Goal: Task Accomplishment & Management: Use online tool/utility

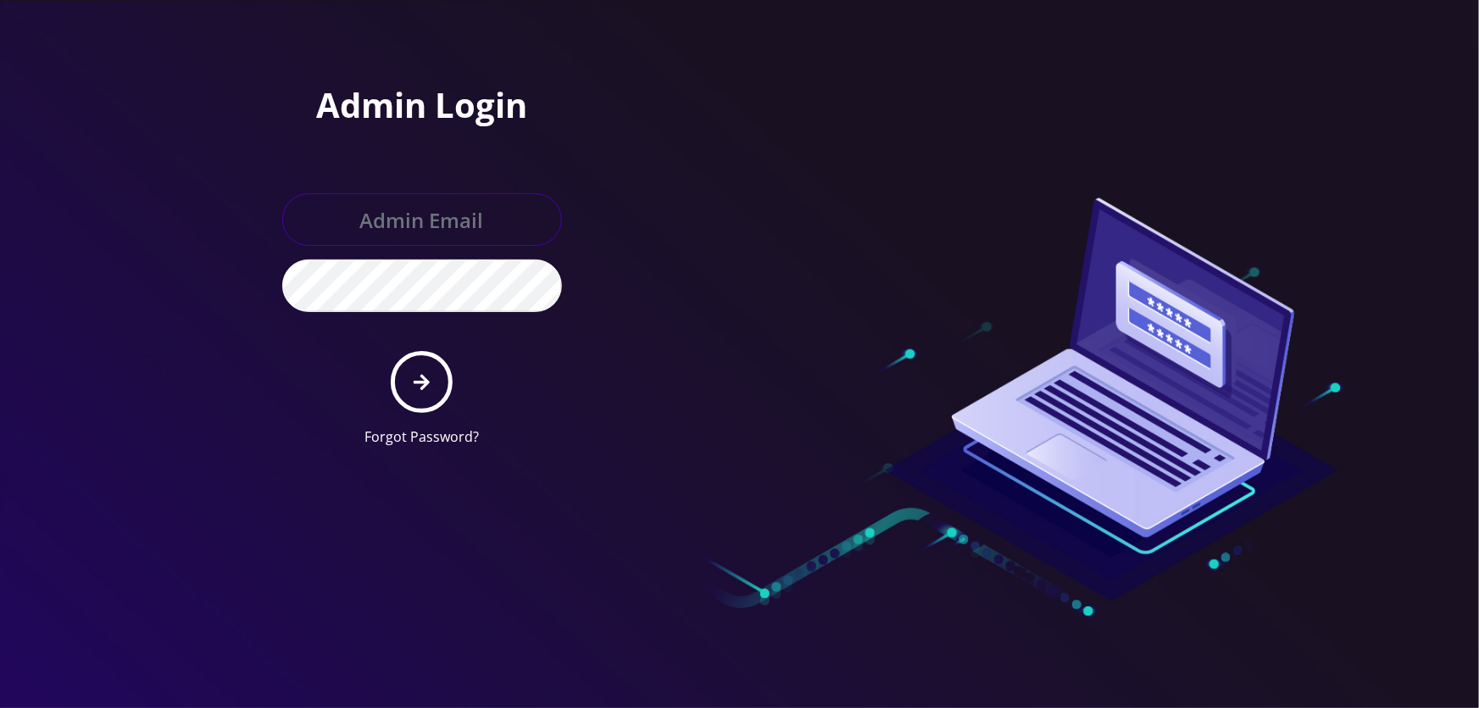
type input "[EMAIL_ADDRESS][DOMAIN_NAME]"
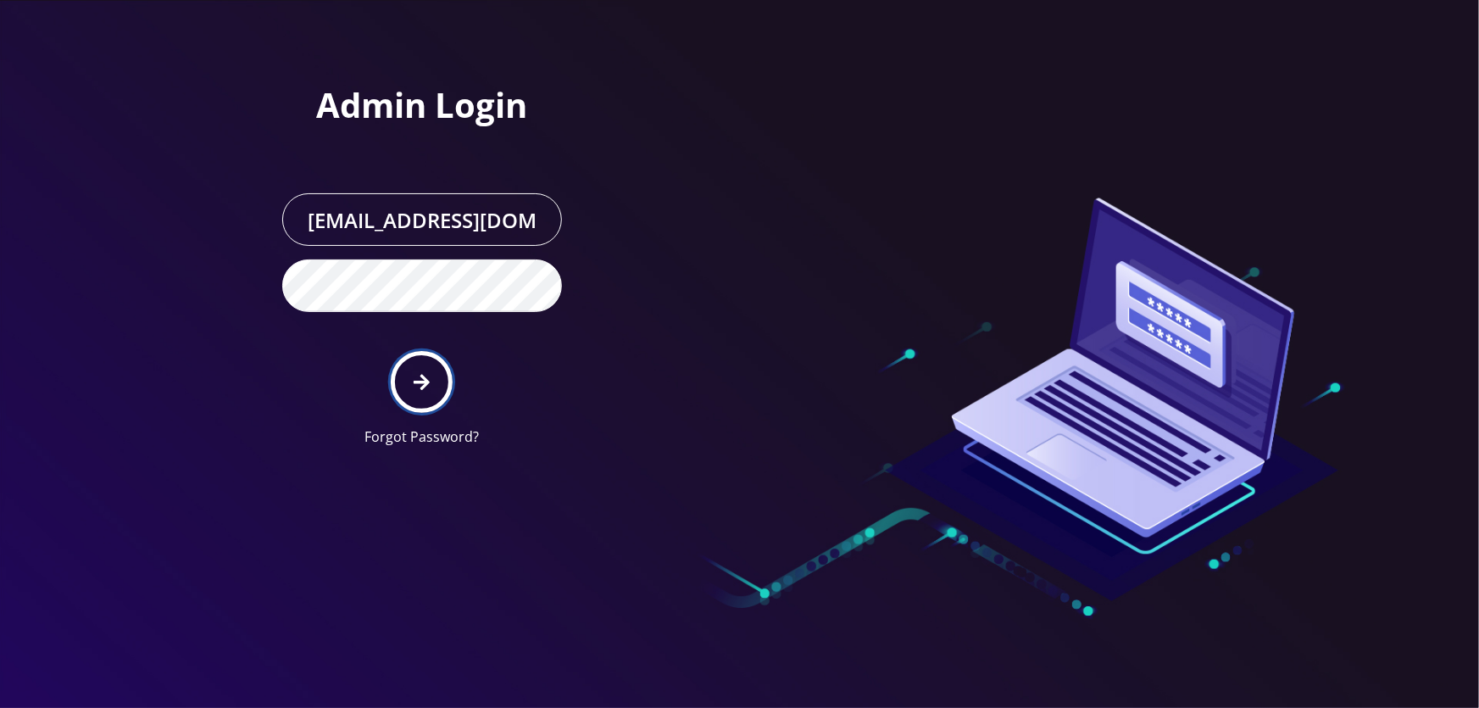
click at [414, 365] on button "submit" at bounding box center [422, 382] width 62 height 62
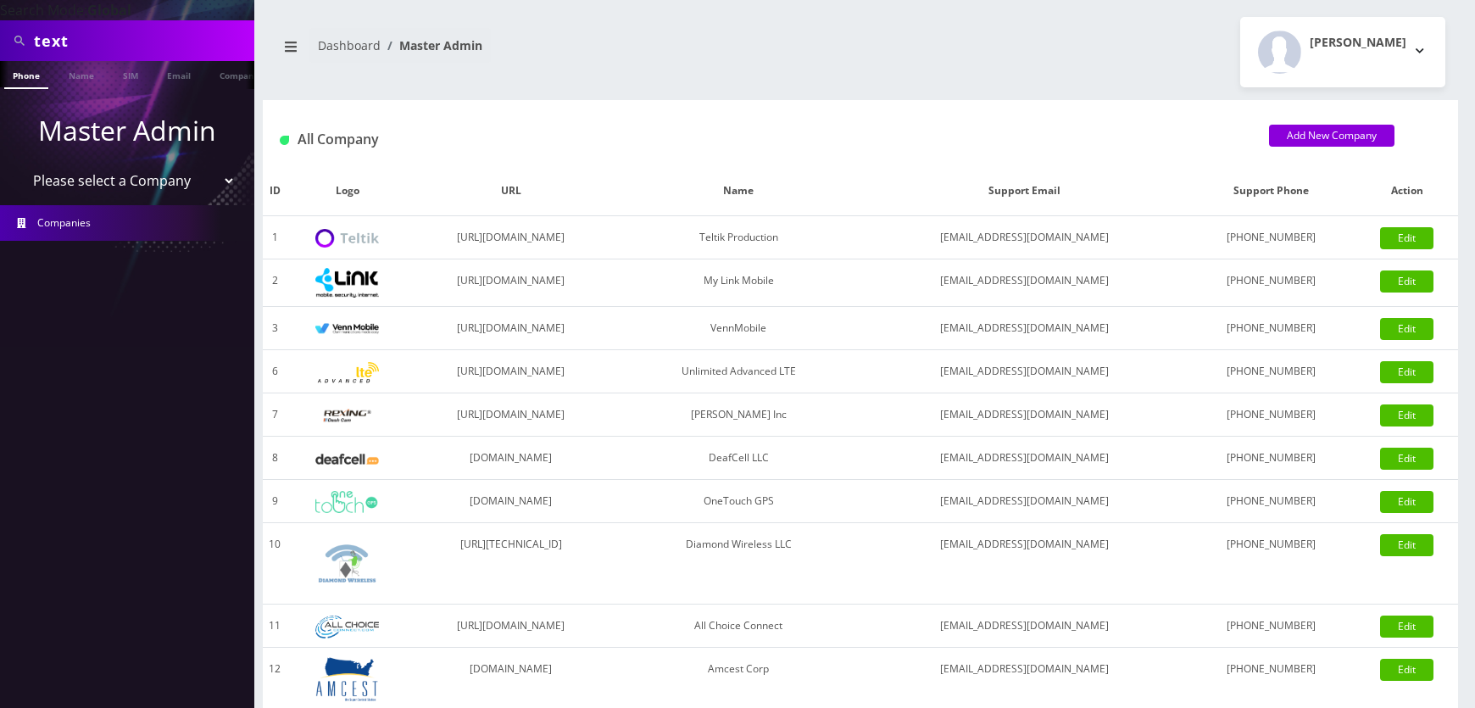
drag, startPoint x: 147, startPoint y: 180, endPoint x: 147, endPoint y: 189, distance: 9.4
click at [147, 180] on select "Please select a Company Teltik Production My Link Mobile VennMobile Unlimited A…" at bounding box center [127, 180] width 216 height 32
select select "1"
click at [19, 164] on select "Please select a Company Teltik Production My Link Mobile VennMobile Unlimited A…" at bounding box center [127, 180] width 216 height 32
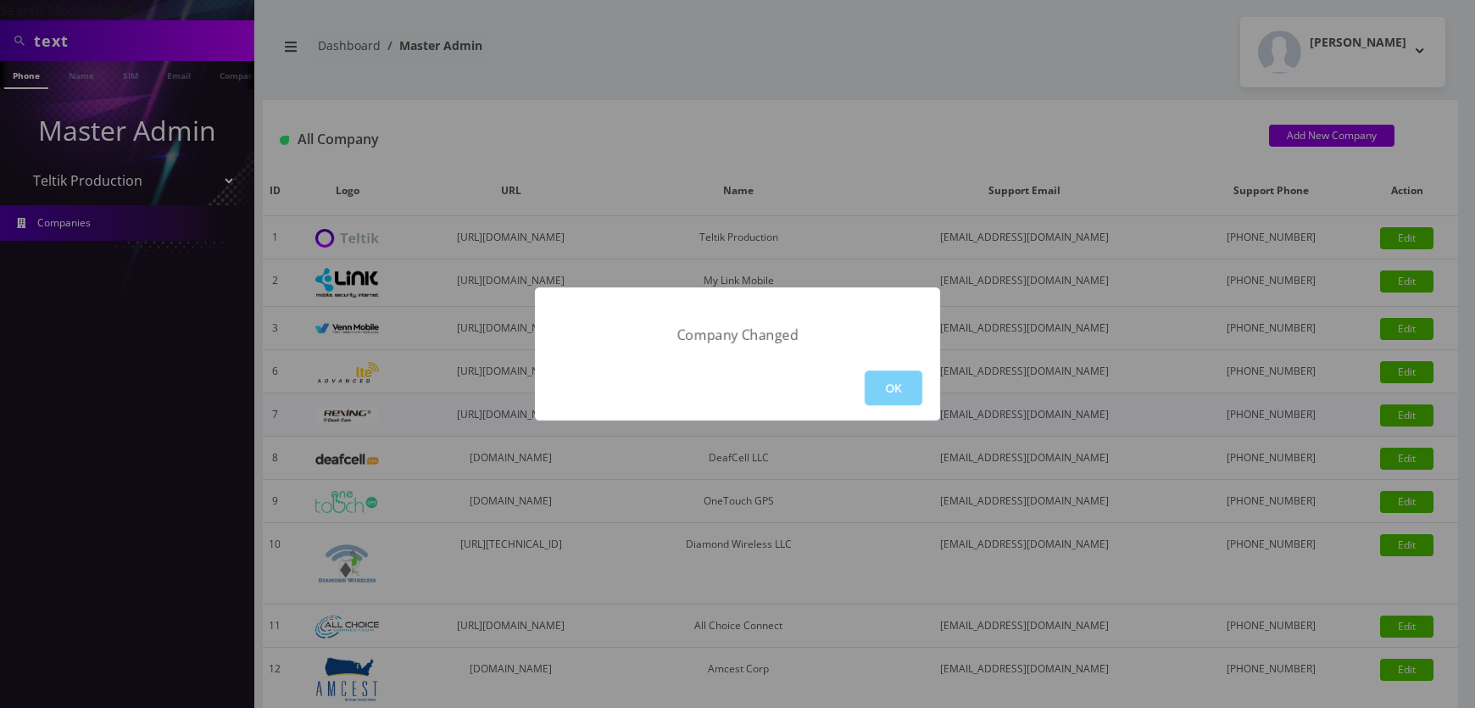
click at [890, 392] on button "OK" at bounding box center [894, 387] width 58 height 35
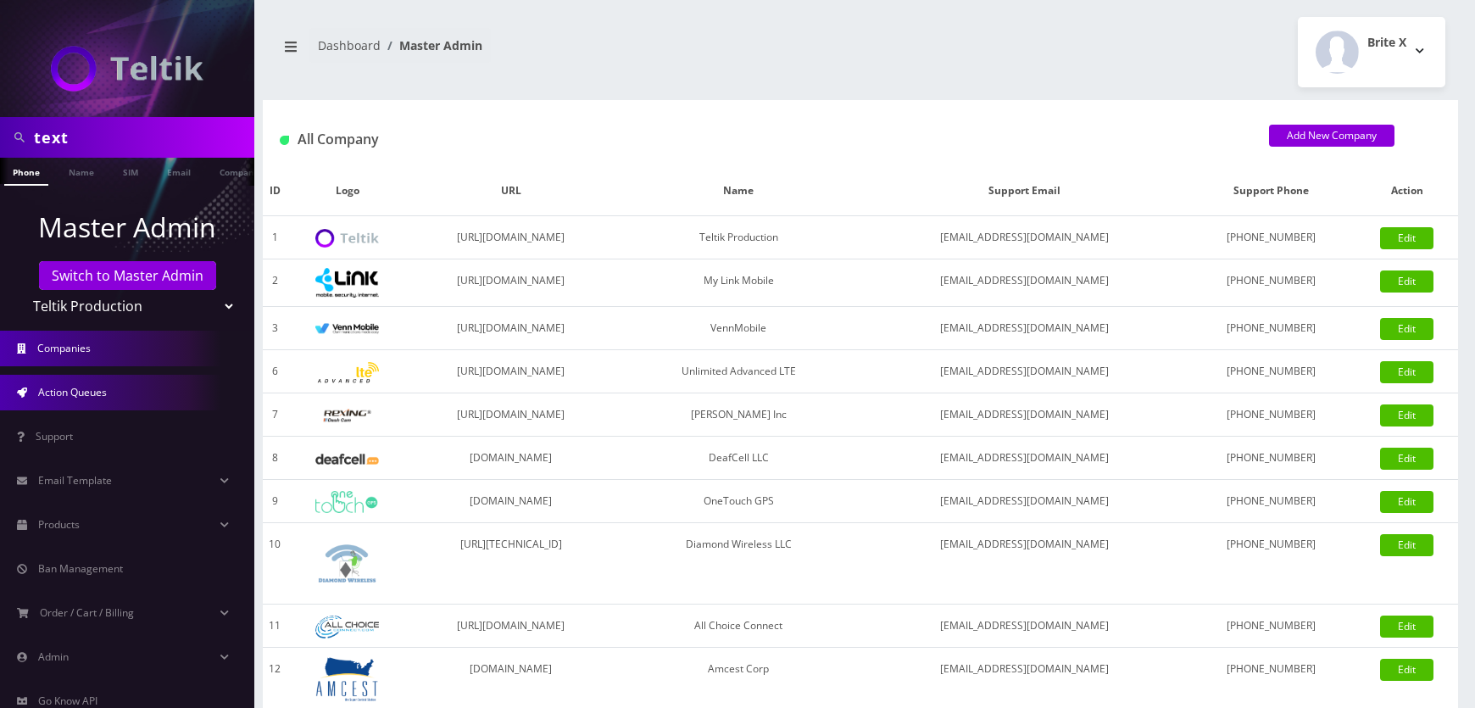
click at [75, 401] on link "Action Queues" at bounding box center [127, 393] width 254 height 36
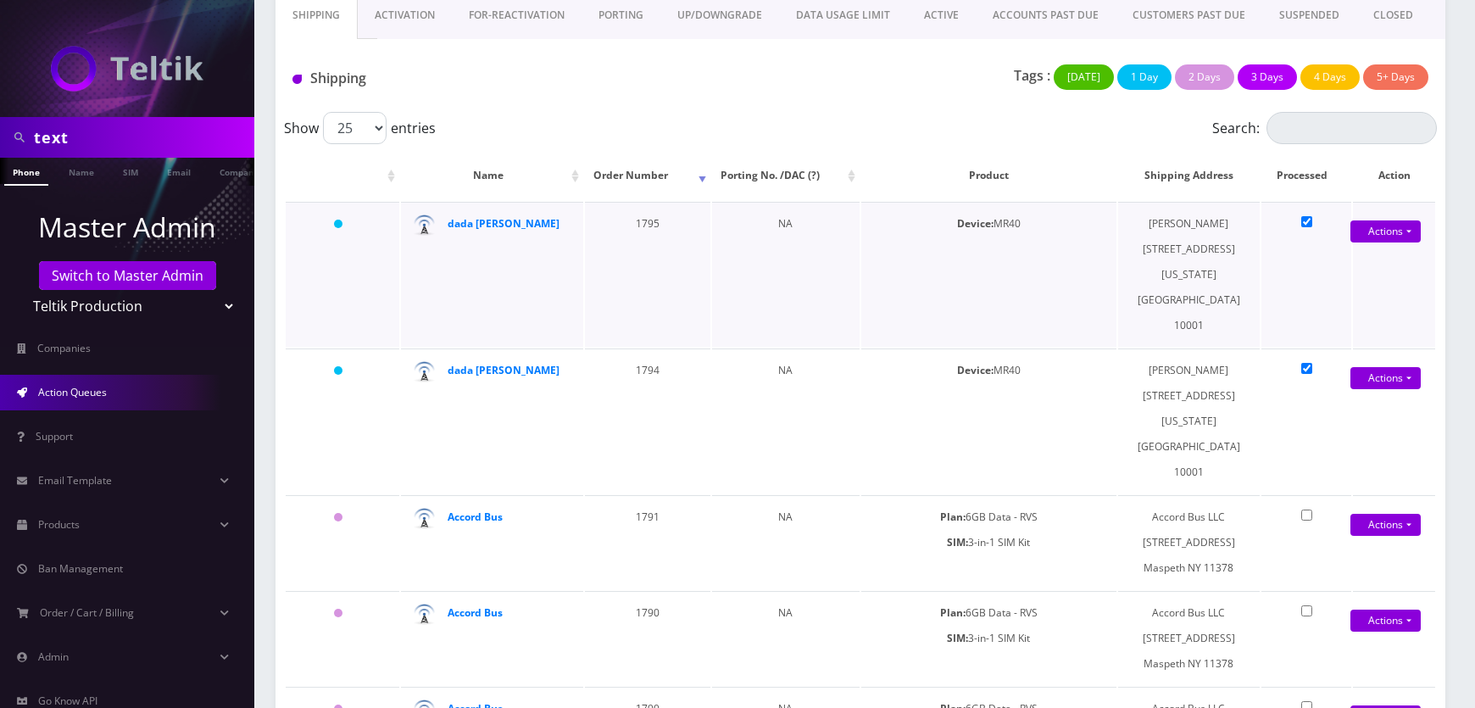
scroll to position [103, 0]
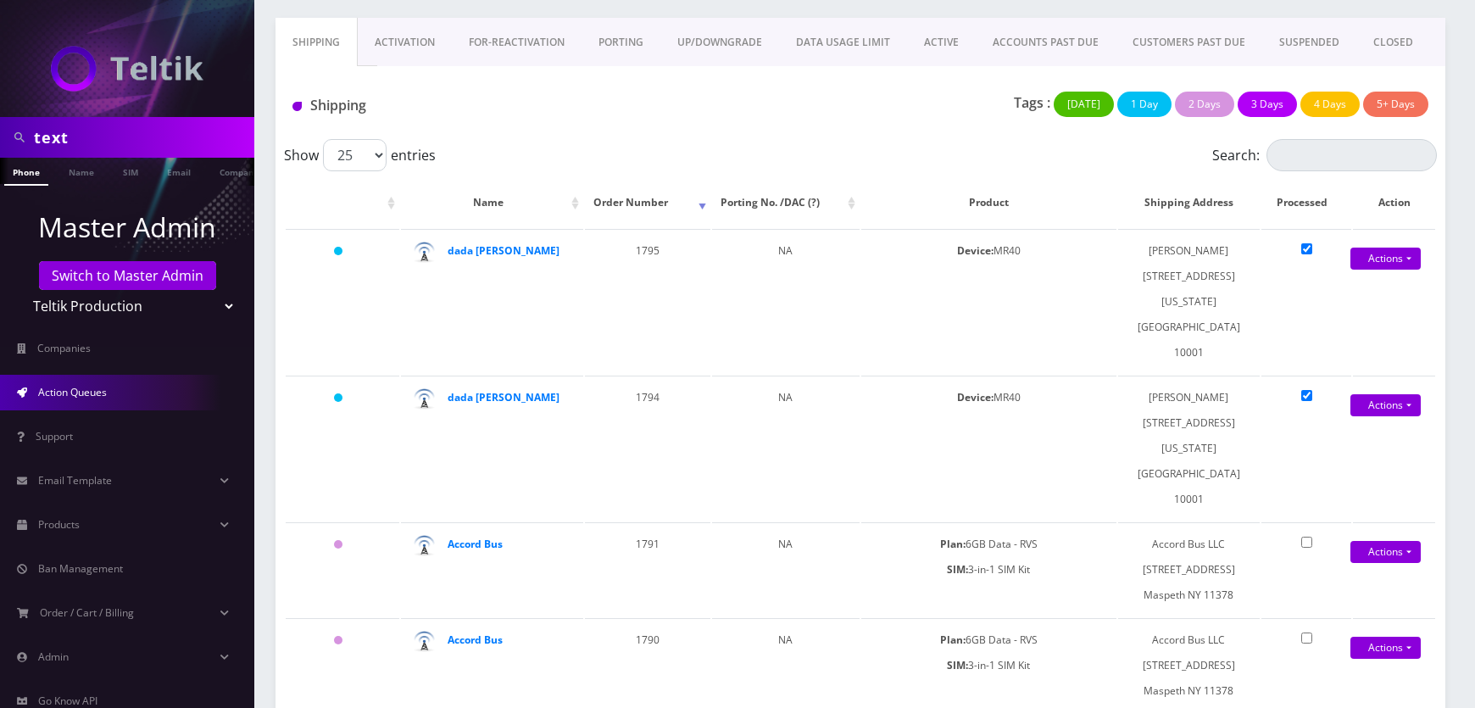
click at [974, 176] on table "Name Order Number Porting No. /DAC (?) Product Shipping Address Processed Actio…" at bounding box center [860, 661] width 1153 height 971
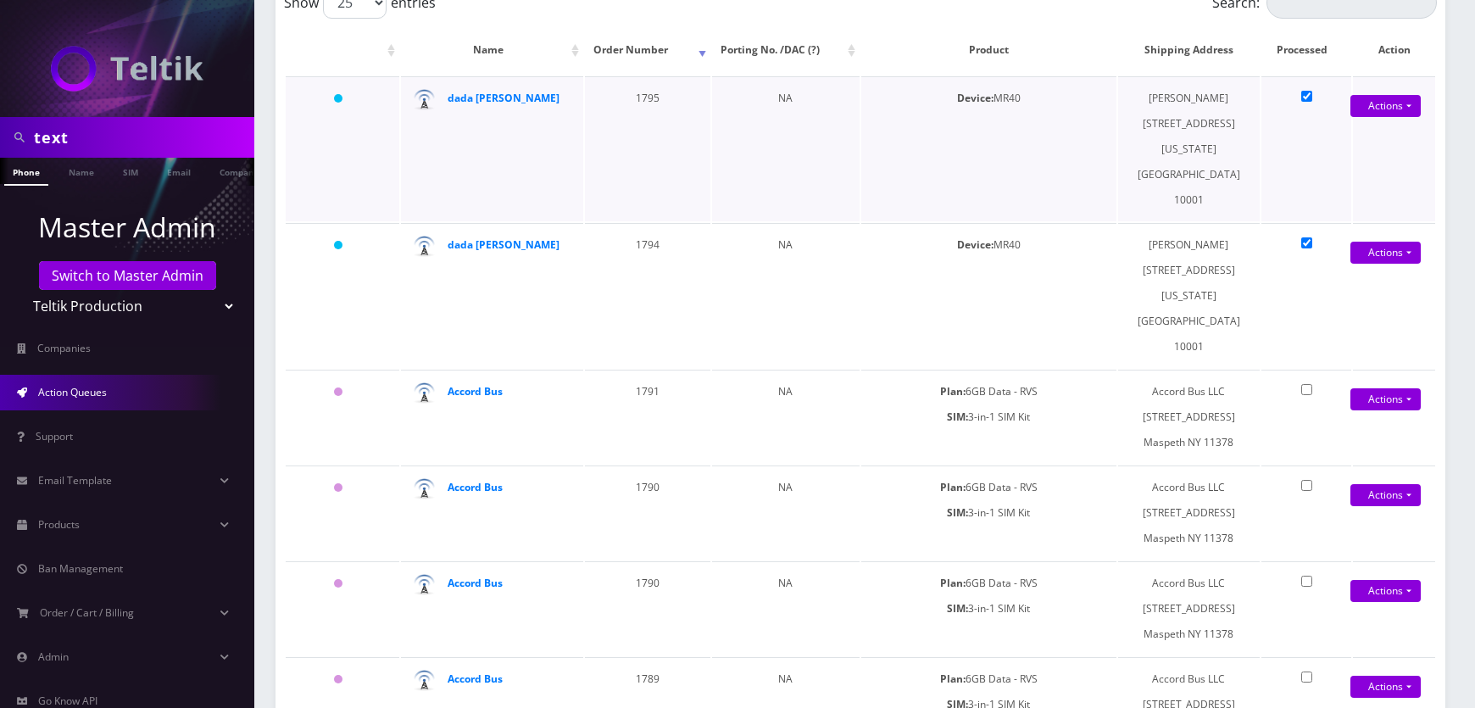
scroll to position [257, 0]
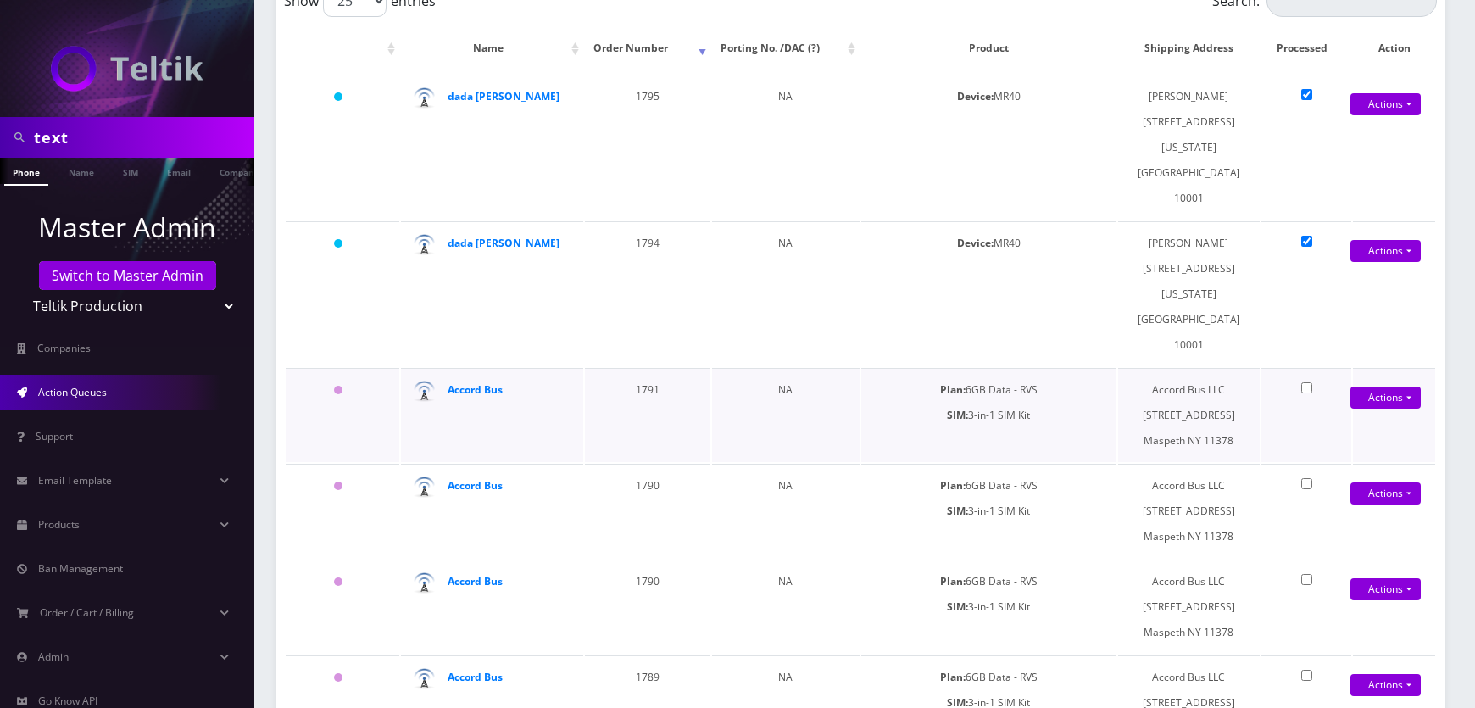
click at [868, 368] on td "Plan: 6GB Data - RVS SIM: 3-in-1 SIM Kit" at bounding box center [988, 415] width 255 height 94
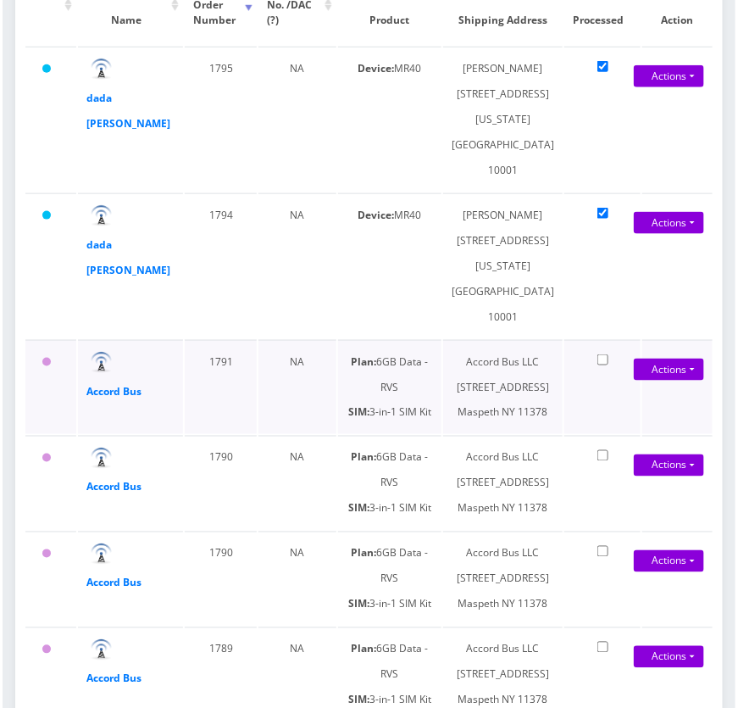
scroll to position [559, 0]
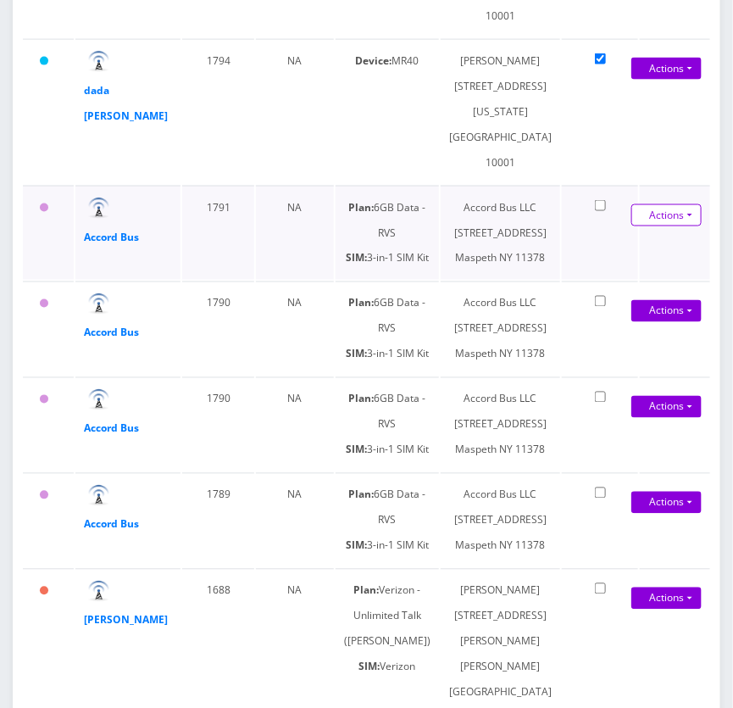
click at [626, 260] on link "Shipped" at bounding box center [652, 247] width 136 height 25
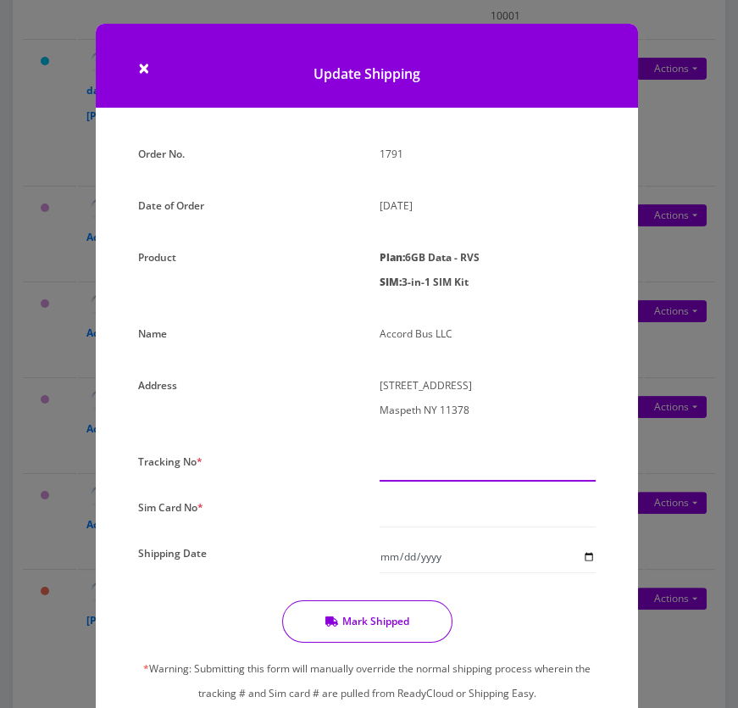
click at [396, 461] on input "text" at bounding box center [488, 465] width 216 height 32
paste input "392326679615"
type input "392326679615"
click at [401, 514] on input "text" at bounding box center [488, 511] width 216 height 32
paste input "8901240357129186396"
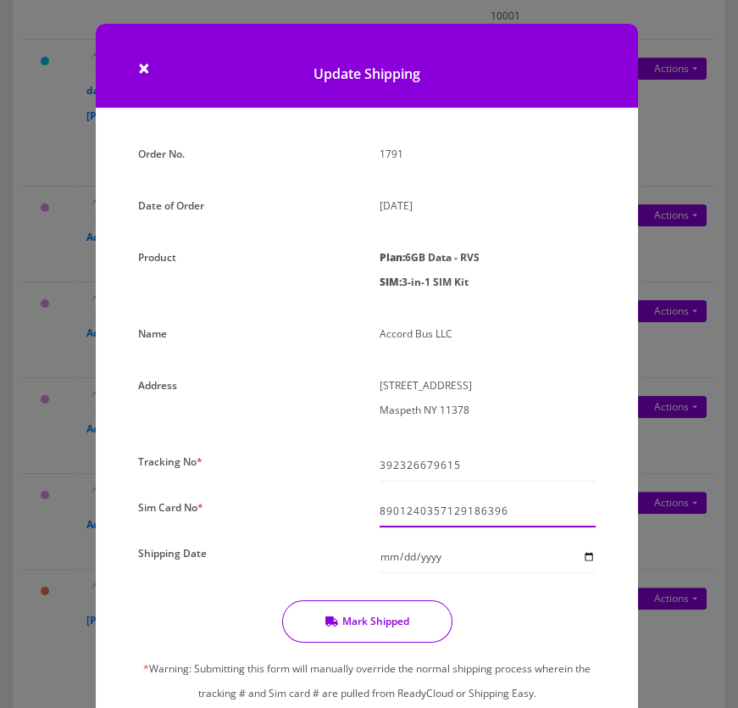
type input "8901240357129186396"
click at [590, 555] on input "Shipping Date" at bounding box center [488, 557] width 216 height 32
type input "2025-08-20"
click at [395, 625] on button "Mark Shipped" at bounding box center [367, 621] width 170 height 42
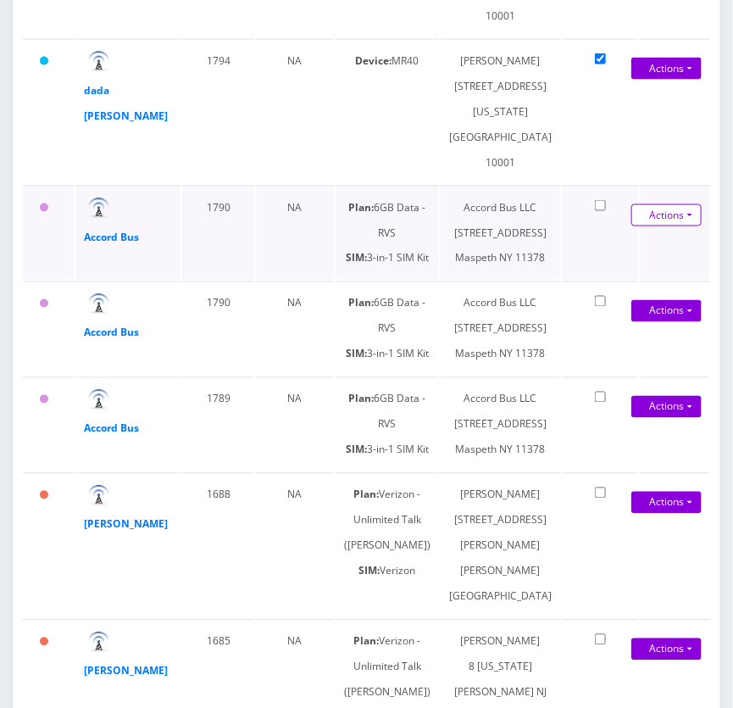
click at [626, 260] on link "Shipped" at bounding box center [652, 247] width 136 height 25
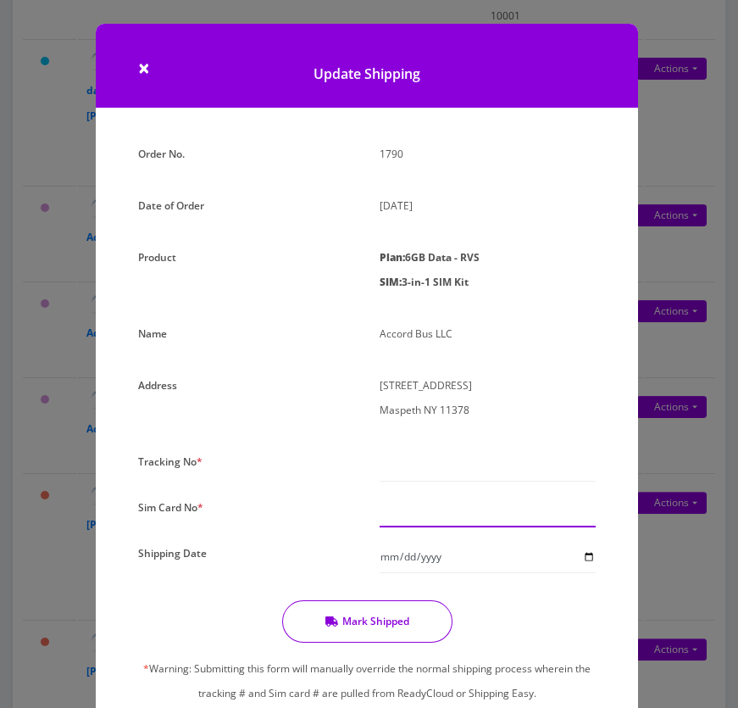
click at [397, 514] on input "text" at bounding box center [488, 511] width 216 height 32
paste input "8901240357129186412"
type input "8901240357129186412"
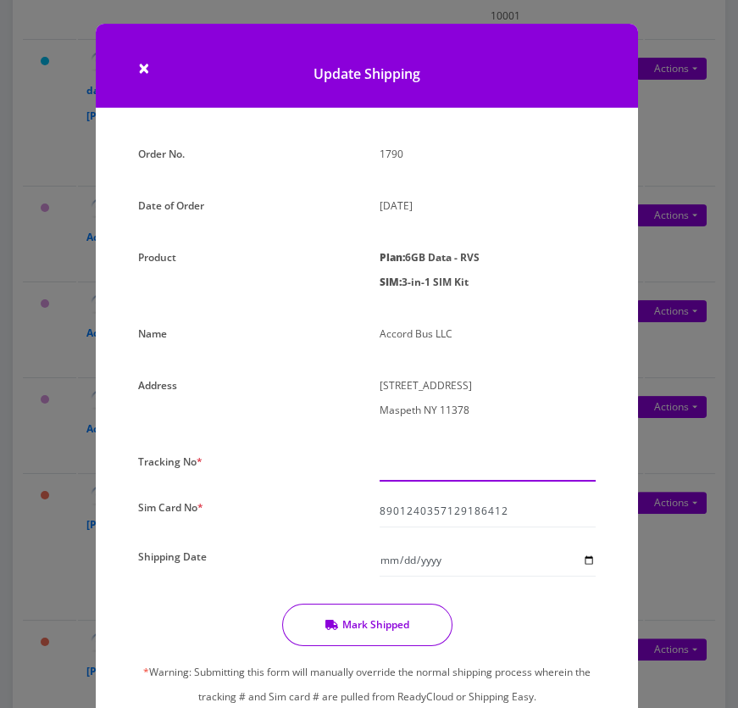
click at [429, 462] on input "text" at bounding box center [488, 465] width 216 height 32
paste input "392326679615"
type input "392326679615"
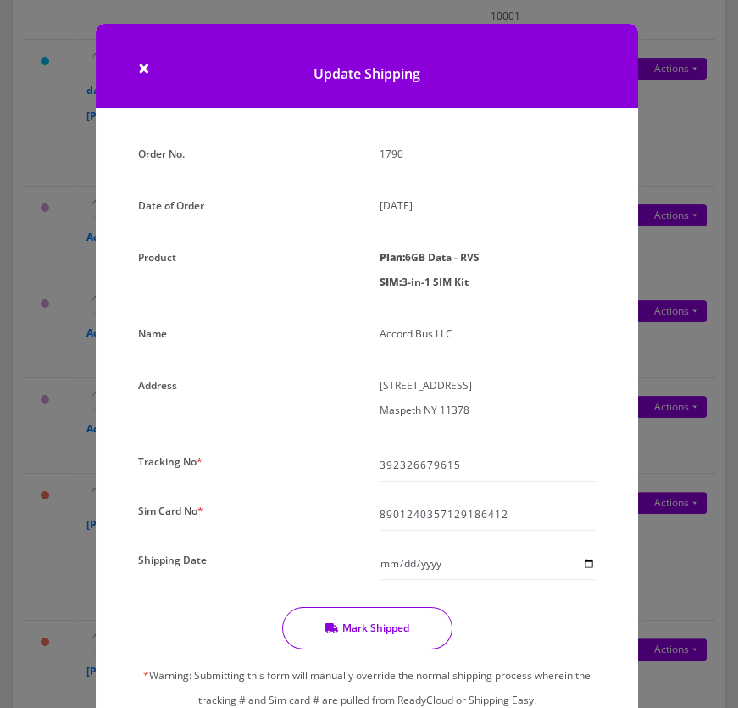
click at [391, 623] on button "Mark Shipped" at bounding box center [367, 628] width 170 height 42
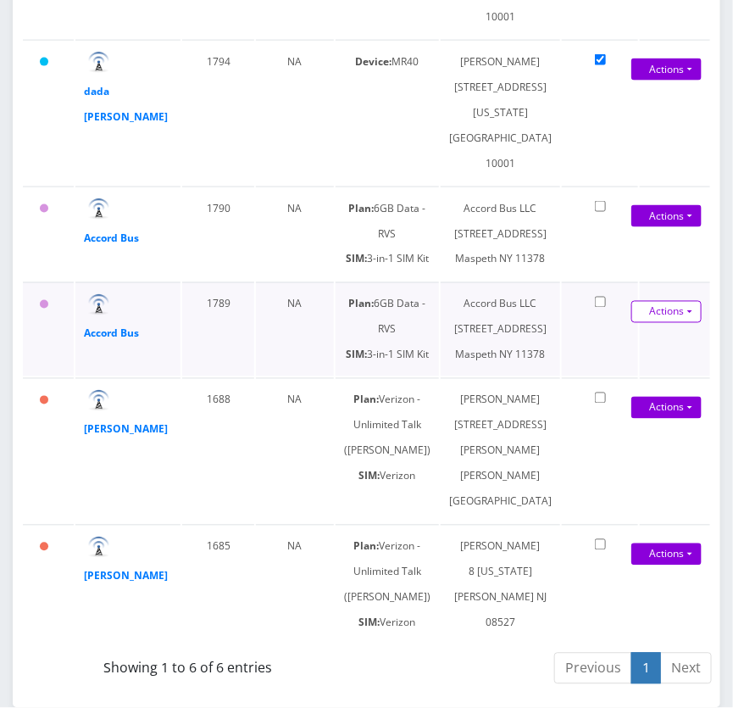
click at [661, 81] on link "Actions" at bounding box center [666, 69] width 70 height 22
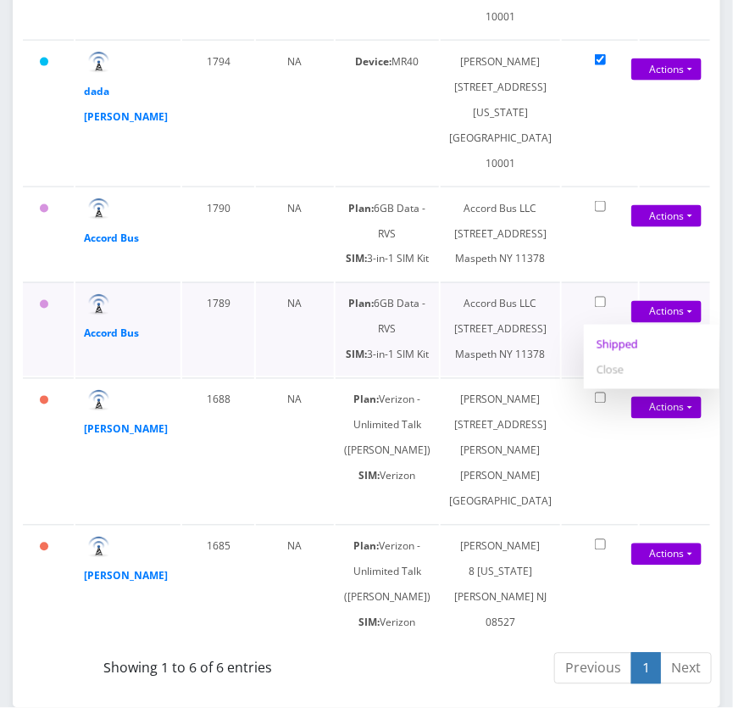
click at [617, 357] on link "Shipped" at bounding box center [652, 343] width 136 height 25
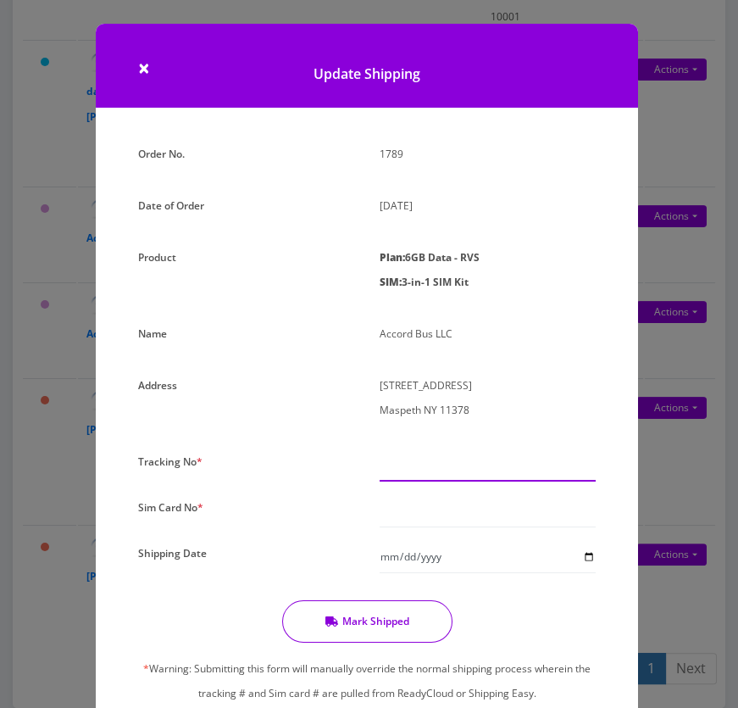
click at [428, 469] on input "text" at bounding box center [488, 465] width 216 height 32
drag, startPoint x: 387, startPoint y: 509, endPoint x: 365, endPoint y: 521, distance: 25.4
click at [387, 509] on input "text" at bounding box center [488, 511] width 216 height 32
paste input "8901240357129186404"
type input "8901240357129186404"
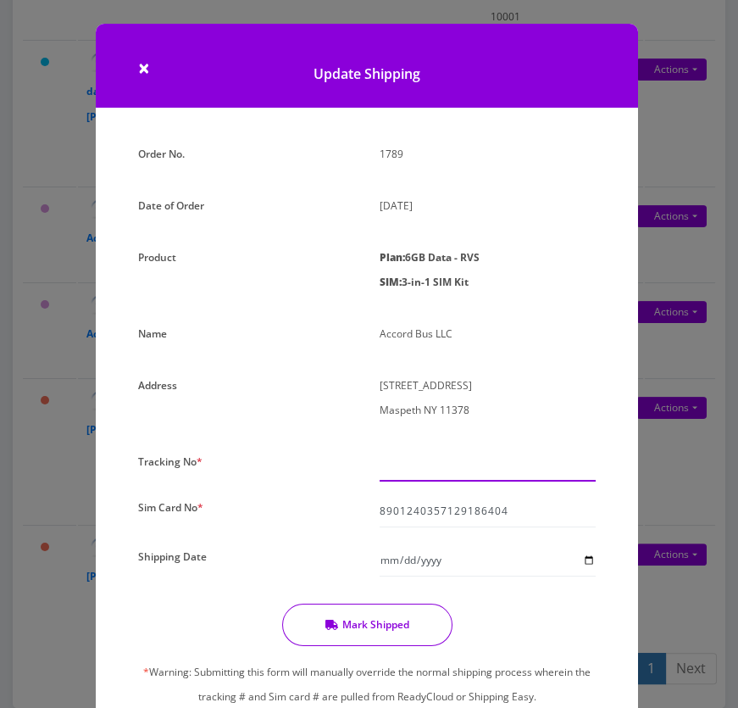
click at [442, 471] on input "text" at bounding box center [488, 465] width 216 height 32
paste input "392326679615"
type input "392326679615"
click at [392, 617] on button "Mark Shipped" at bounding box center [367, 624] width 170 height 42
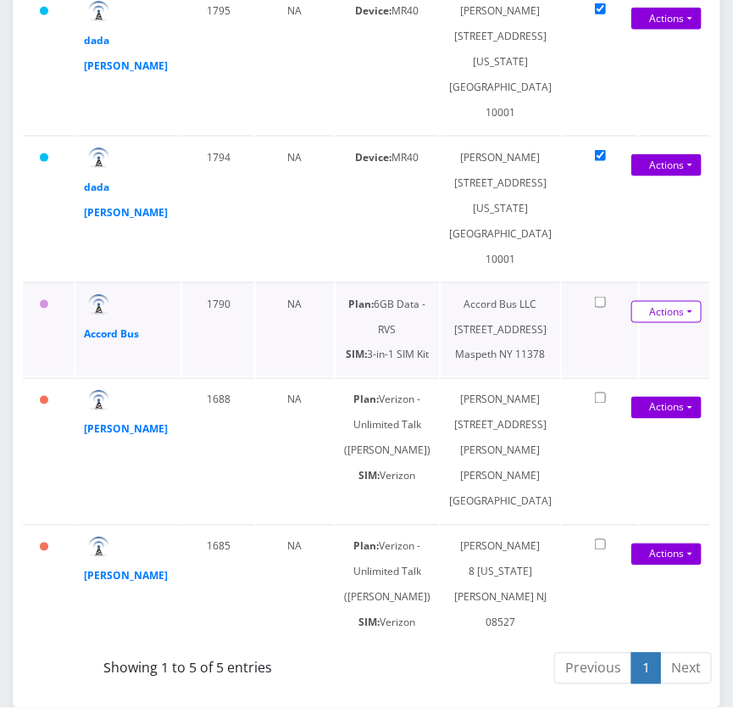
click at [639, 30] on link "Actions" at bounding box center [666, 19] width 70 height 22
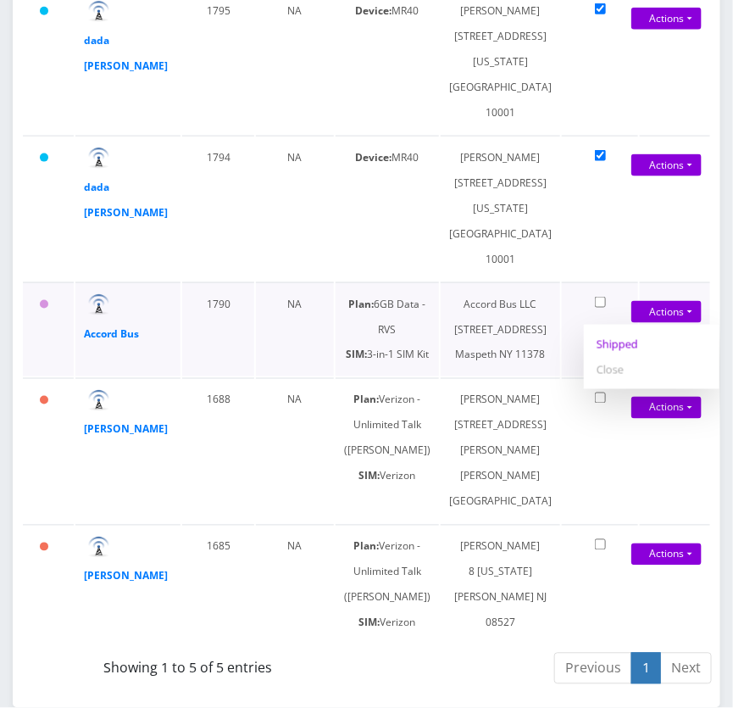
click at [641, 331] on link "Shipped" at bounding box center [652, 343] width 136 height 25
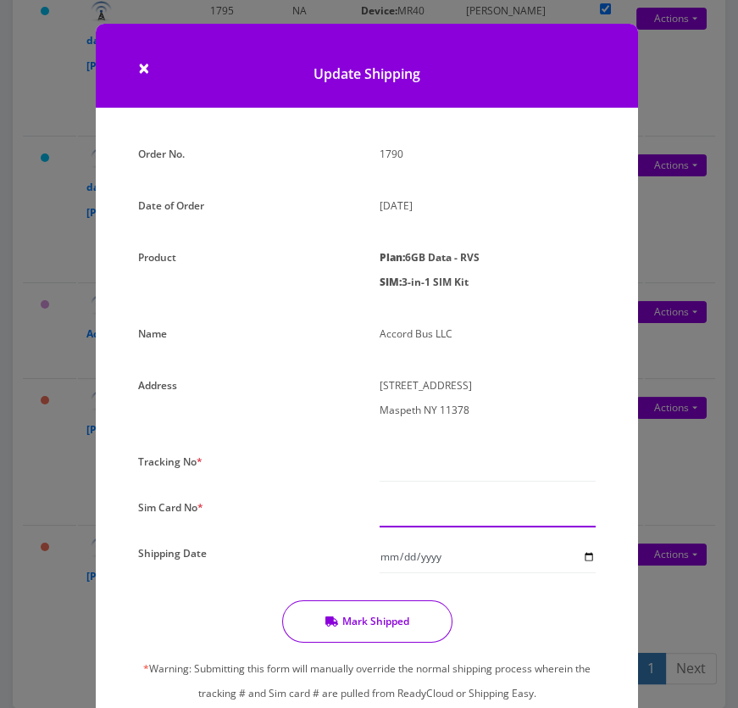
drag, startPoint x: 420, startPoint y: 502, endPoint x: 419, endPoint y: 481, distance: 20.4
click at [420, 503] on input "text" at bounding box center [488, 511] width 216 height 32
paste input "8901240357129186388"
type input "8901240357129186388"
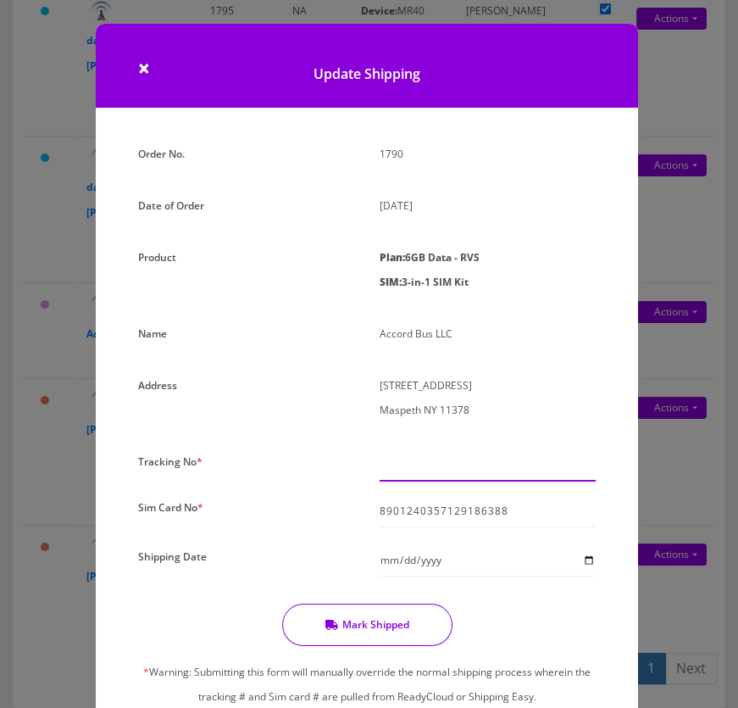
click at [406, 466] on input "text" at bounding box center [488, 465] width 216 height 32
paste input "392326679615"
type input "392326679615"
click at [374, 601] on div "Order No. 1790 Date of Order August 18, 2025 Product Plan: 6GB Data - RVS SIM: …" at bounding box center [366, 463] width 483 height 643
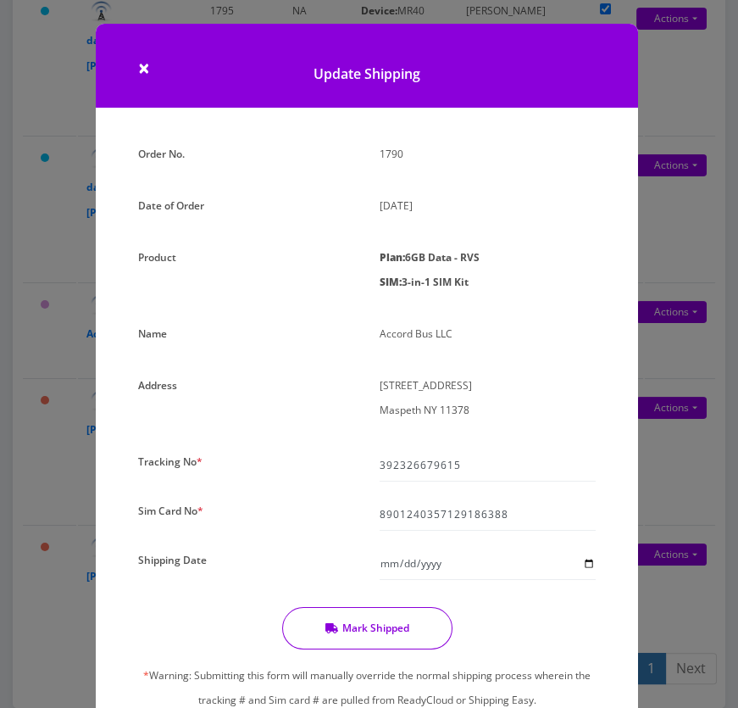
click at [359, 619] on button "Mark Shipped" at bounding box center [367, 628] width 170 height 42
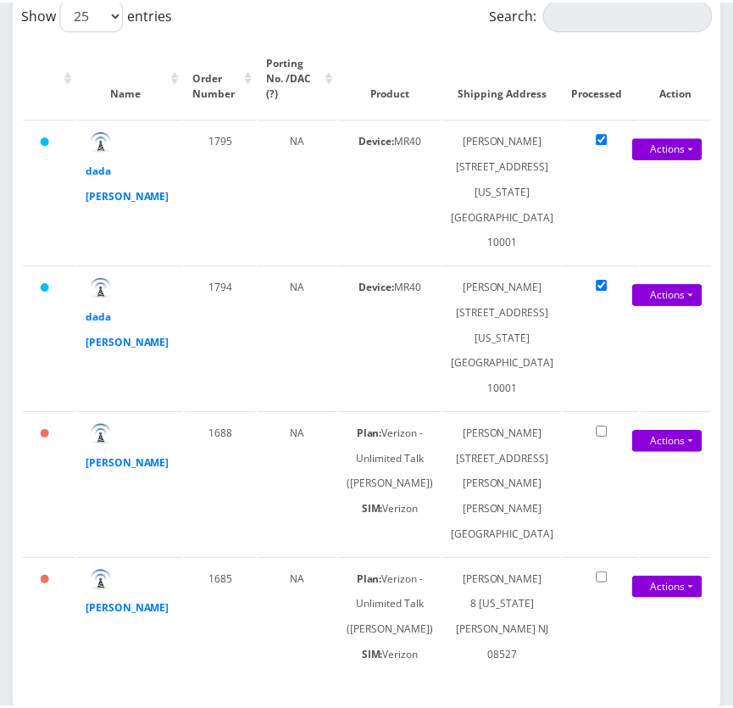
scroll to position [494, 0]
